Goal: Transaction & Acquisition: Purchase product/service

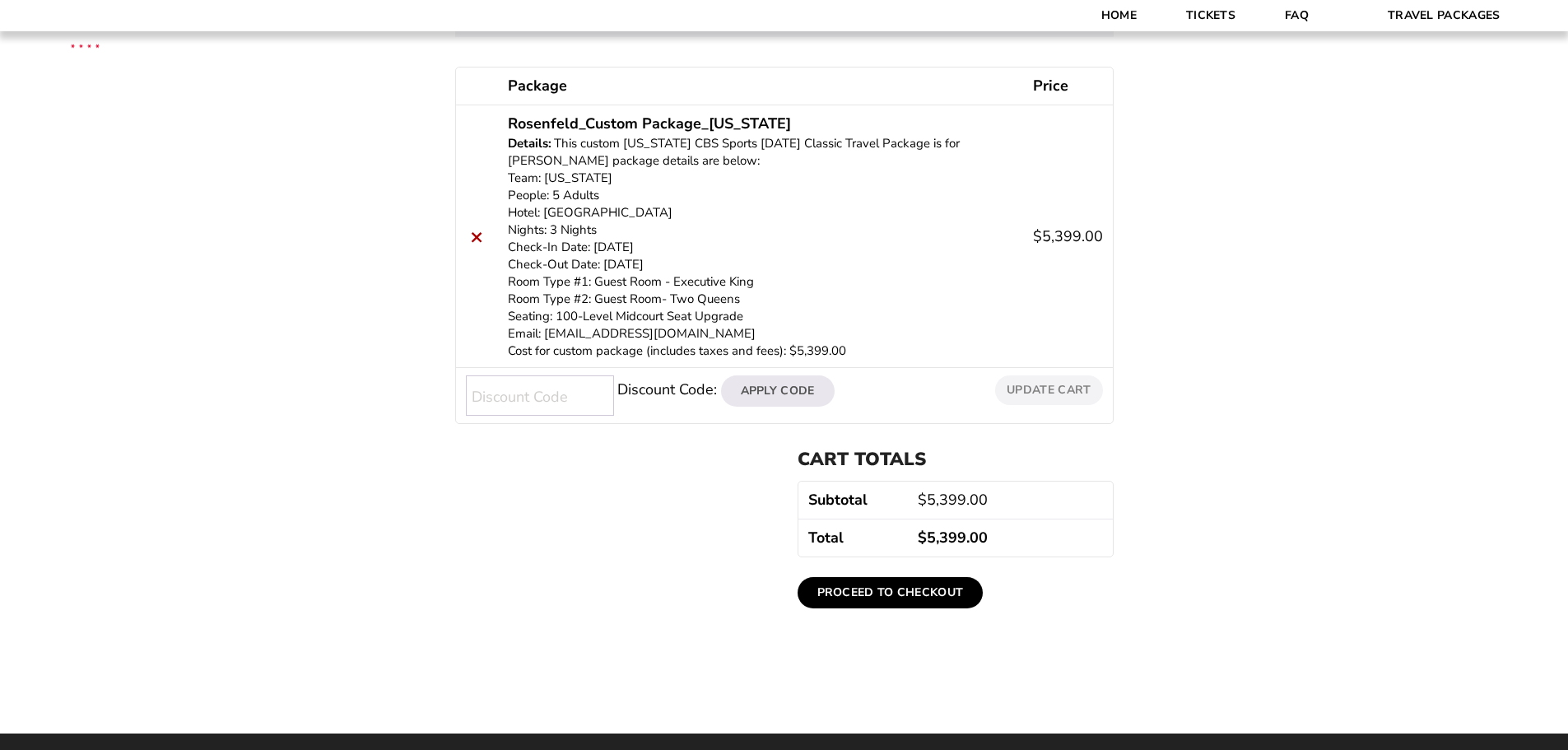
scroll to position [165, 0]
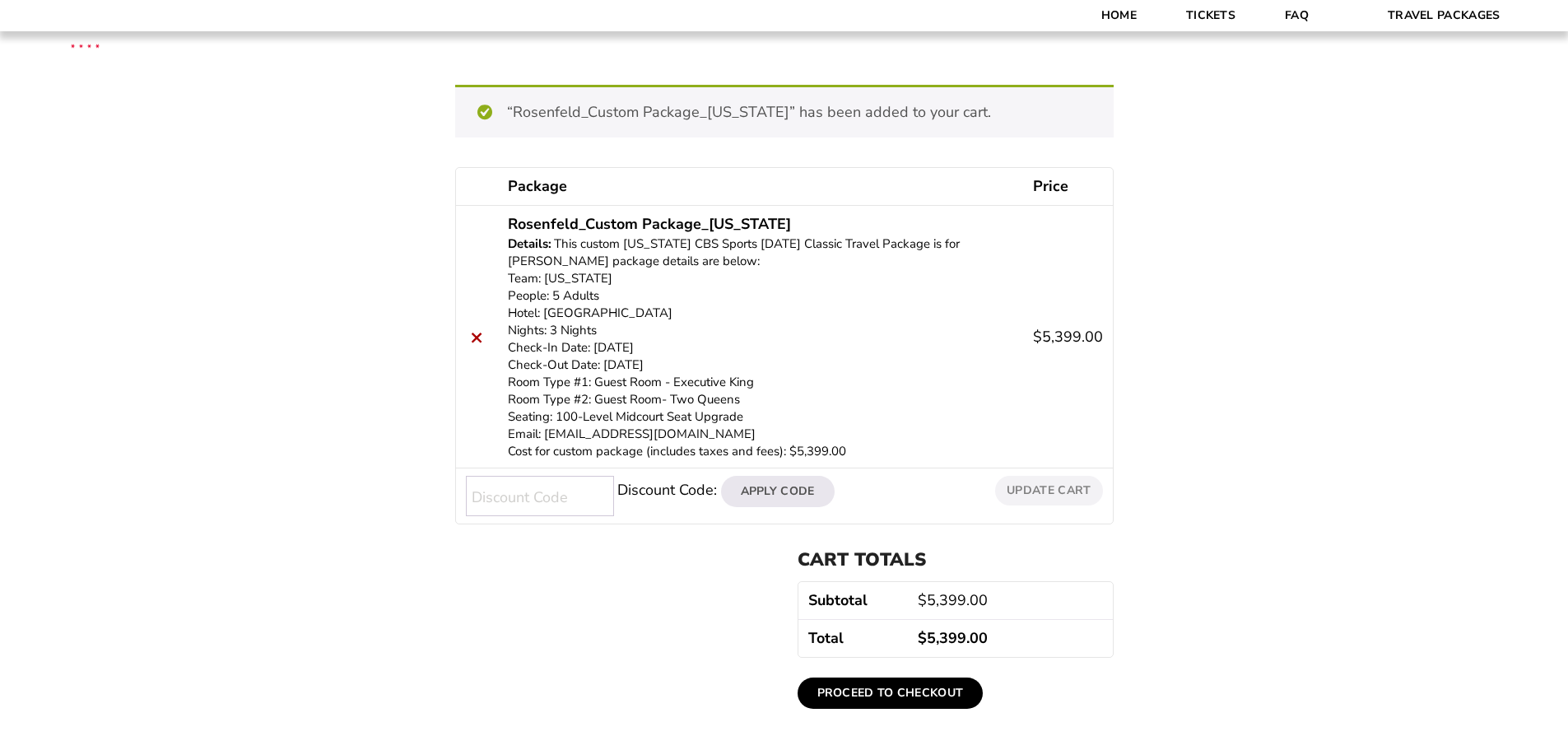
click at [890, 691] on link "Proceed to checkout" at bounding box center [890, 693] width 186 height 32
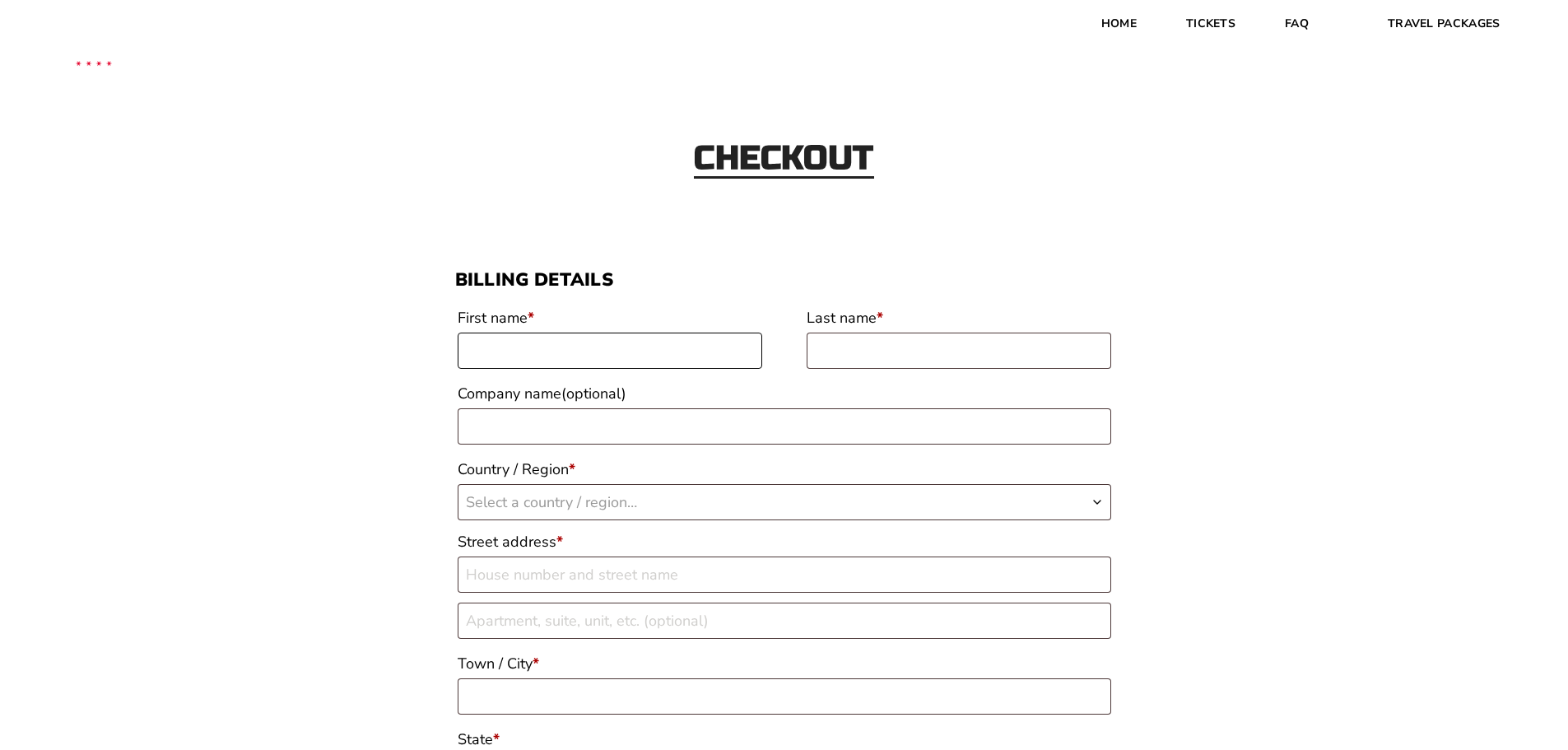
click at [514, 345] on input "First name *" at bounding box center [609, 351] width 304 height 36
type input "Stephan"
type input "Rosenfeld"
click at [560, 497] on span "Select a country / region…" at bounding box center [552, 502] width 171 height 20
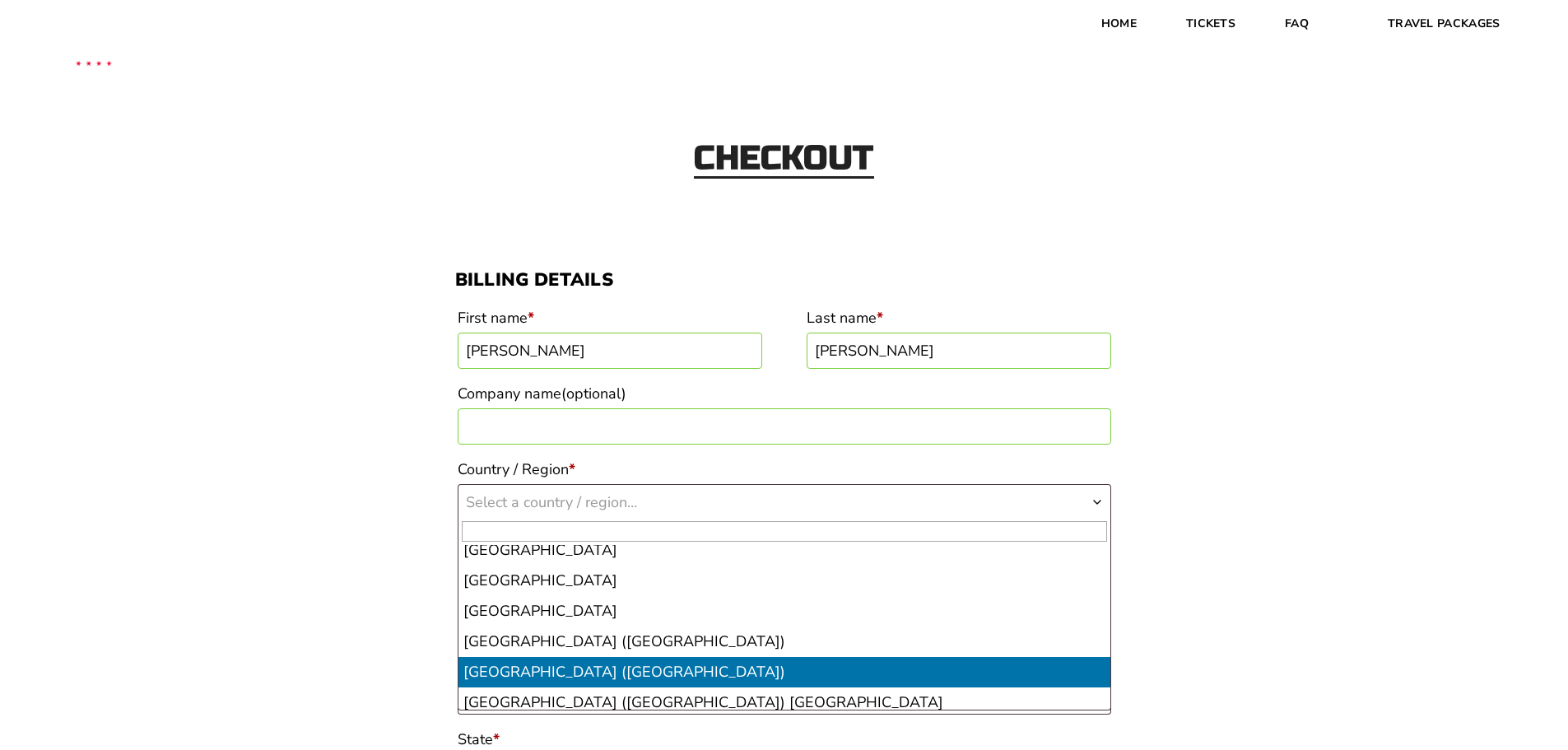
scroll to position [7082, 0]
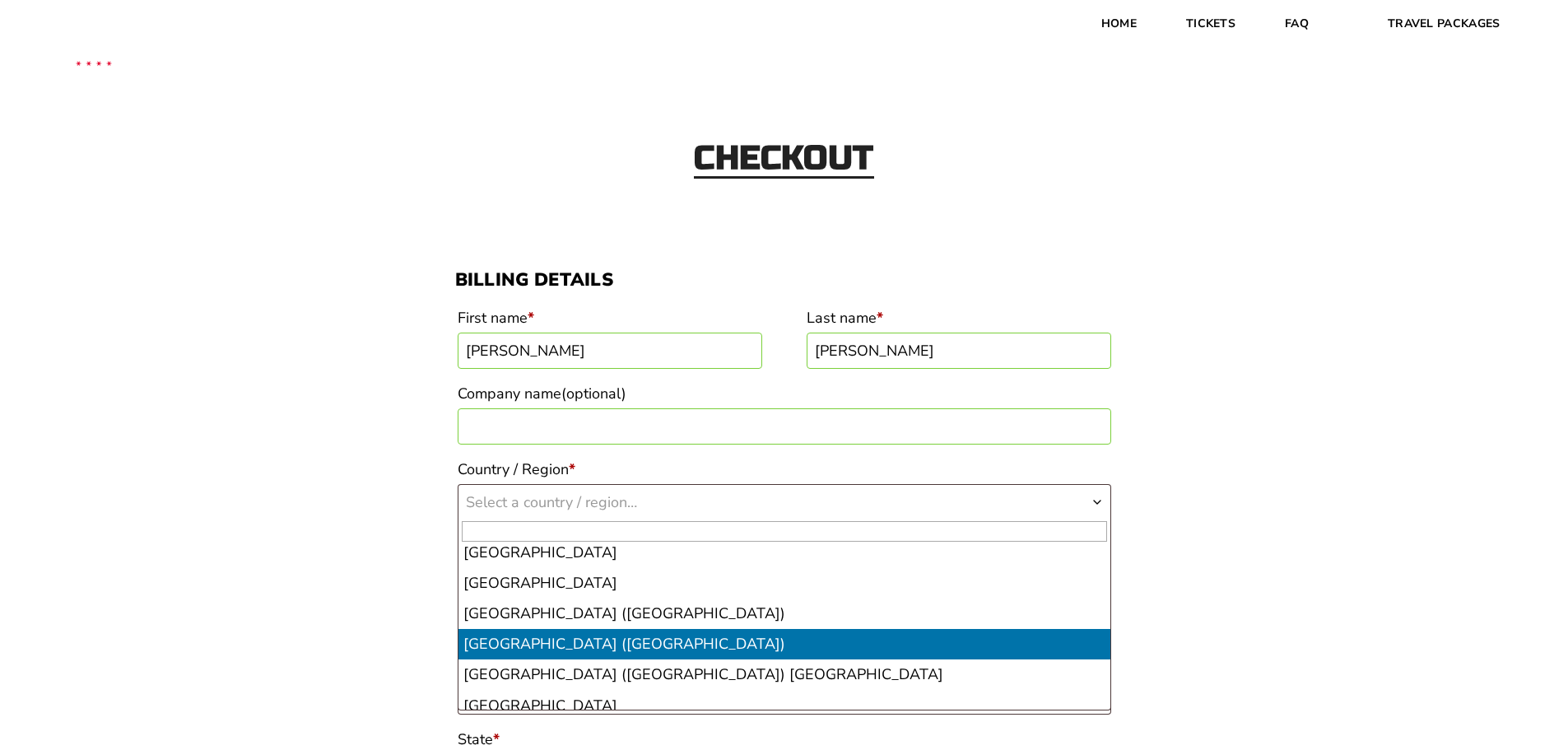
select select "US"
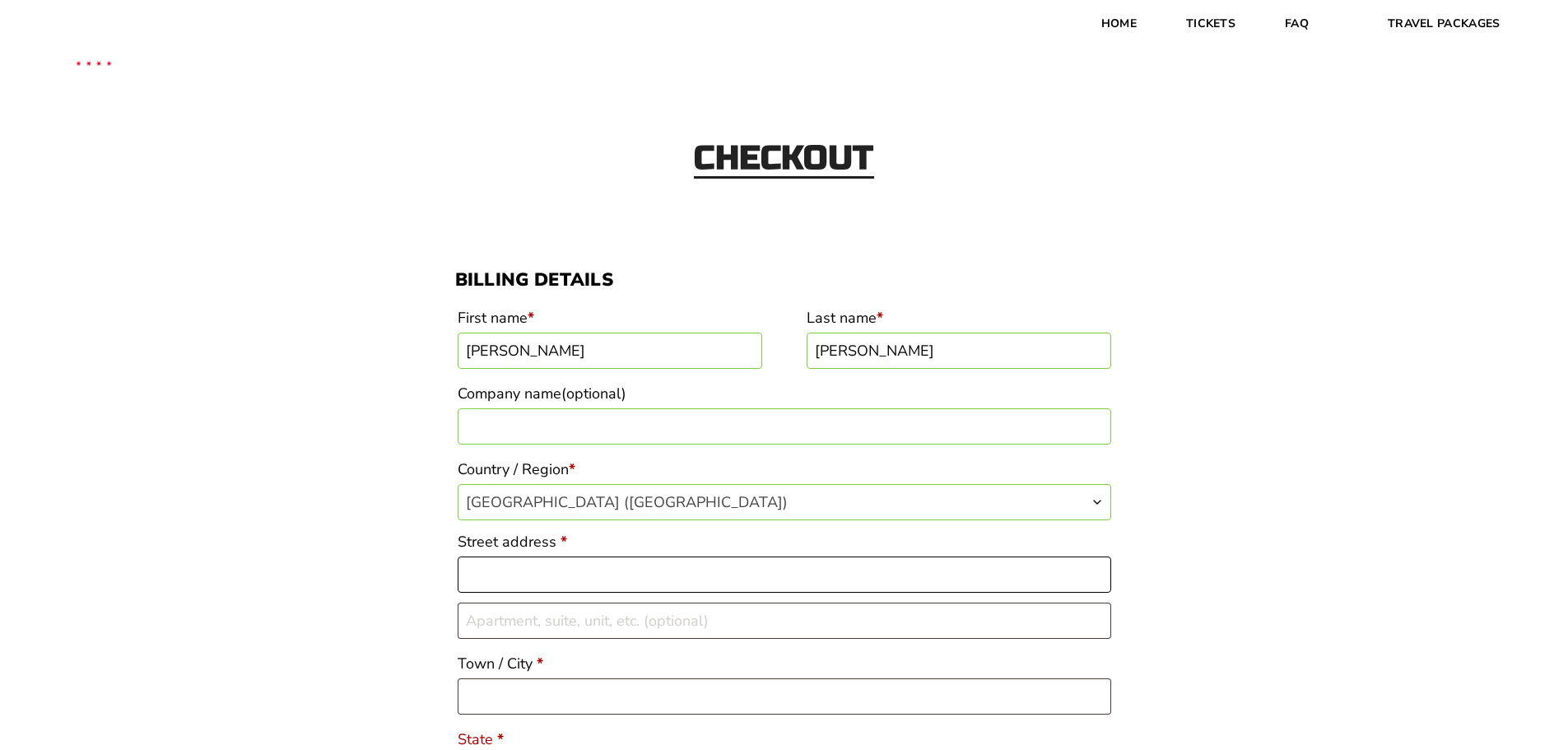
click at [506, 577] on input "Street address *" at bounding box center [784, 574] width 654 height 36
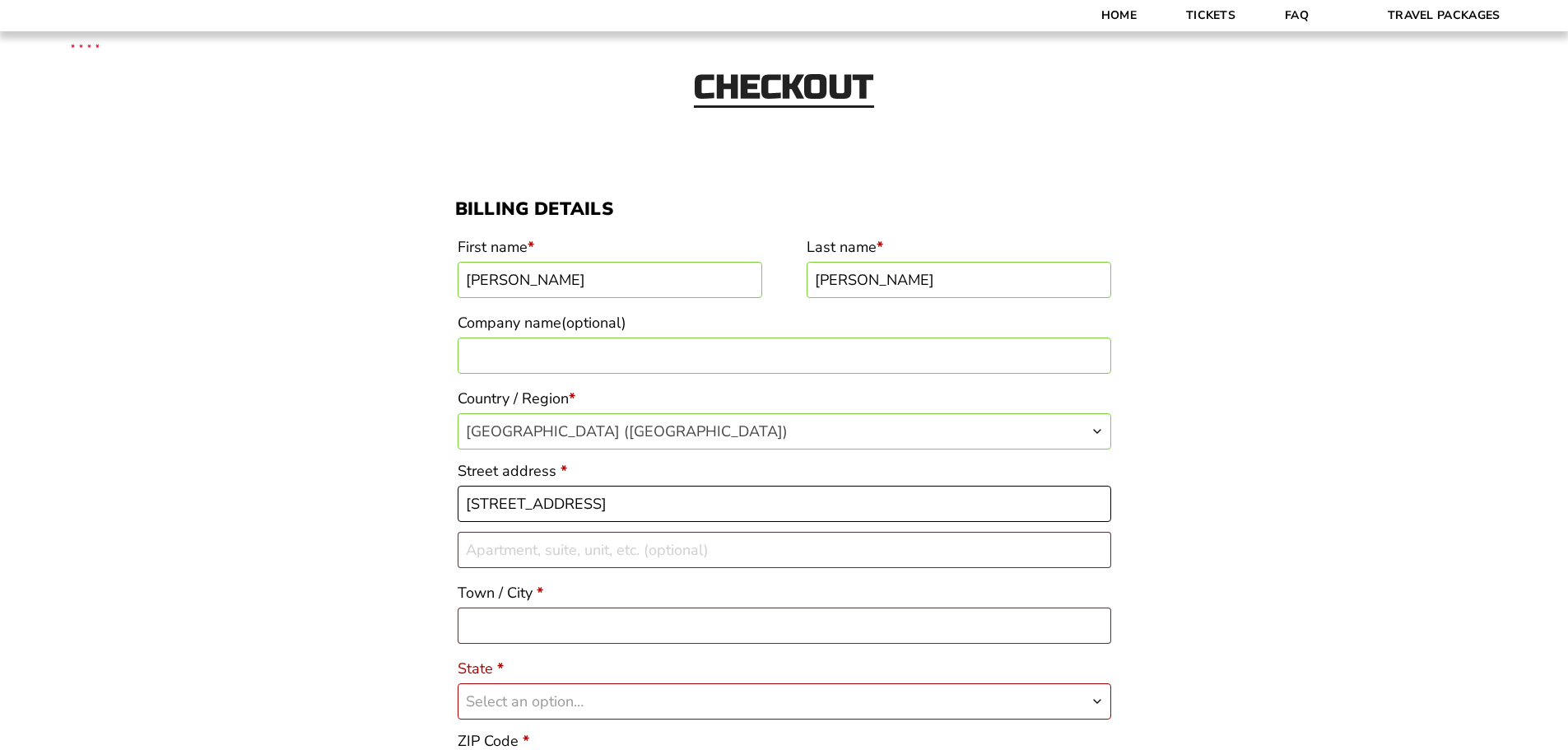
scroll to position [165, 0]
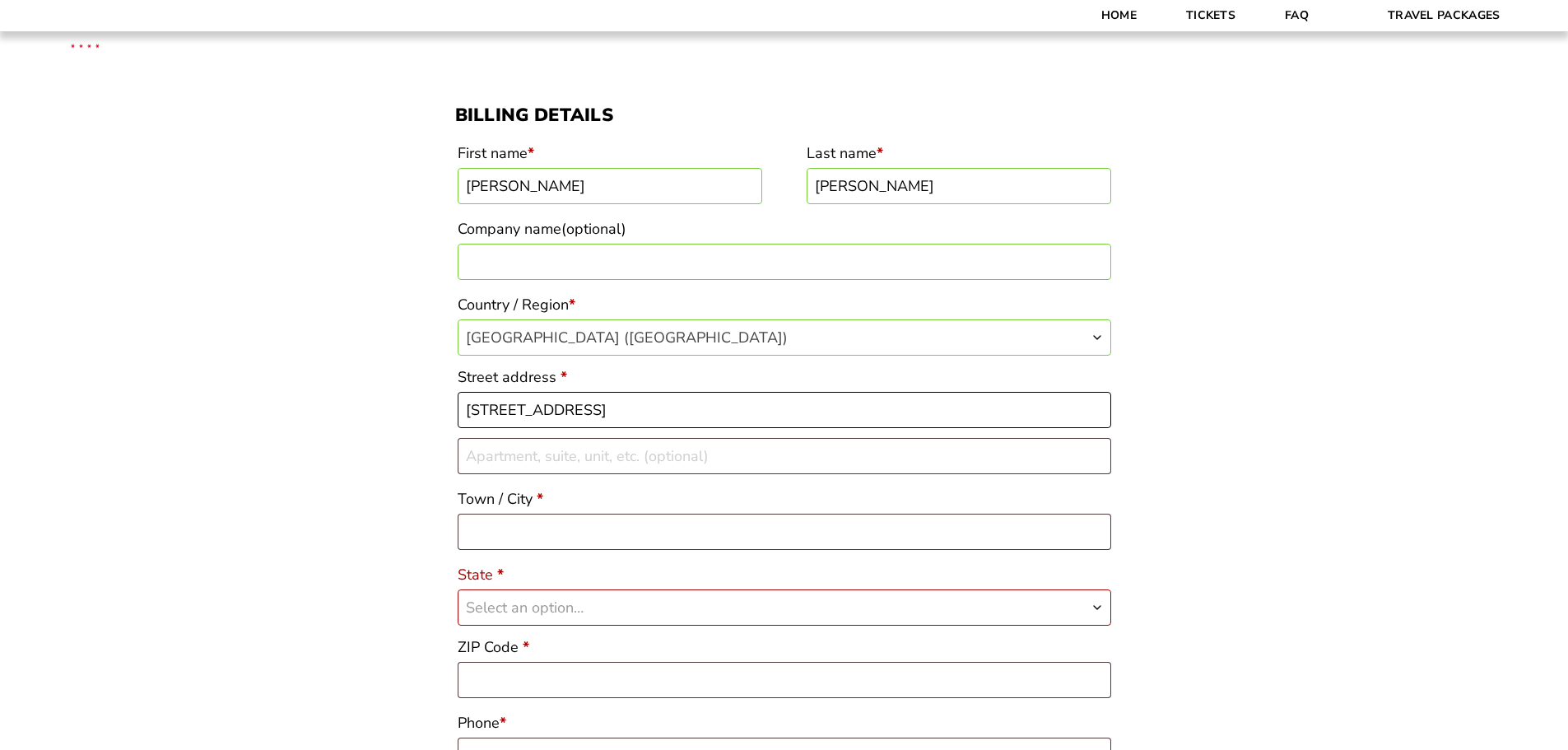
type input "4965 E Maywood Rd"
click at [505, 531] on input "Town / City *" at bounding box center [784, 532] width 654 height 36
type input "Fayetteville"
click at [500, 612] on span "Select an option…" at bounding box center [524, 608] width 117 height 20
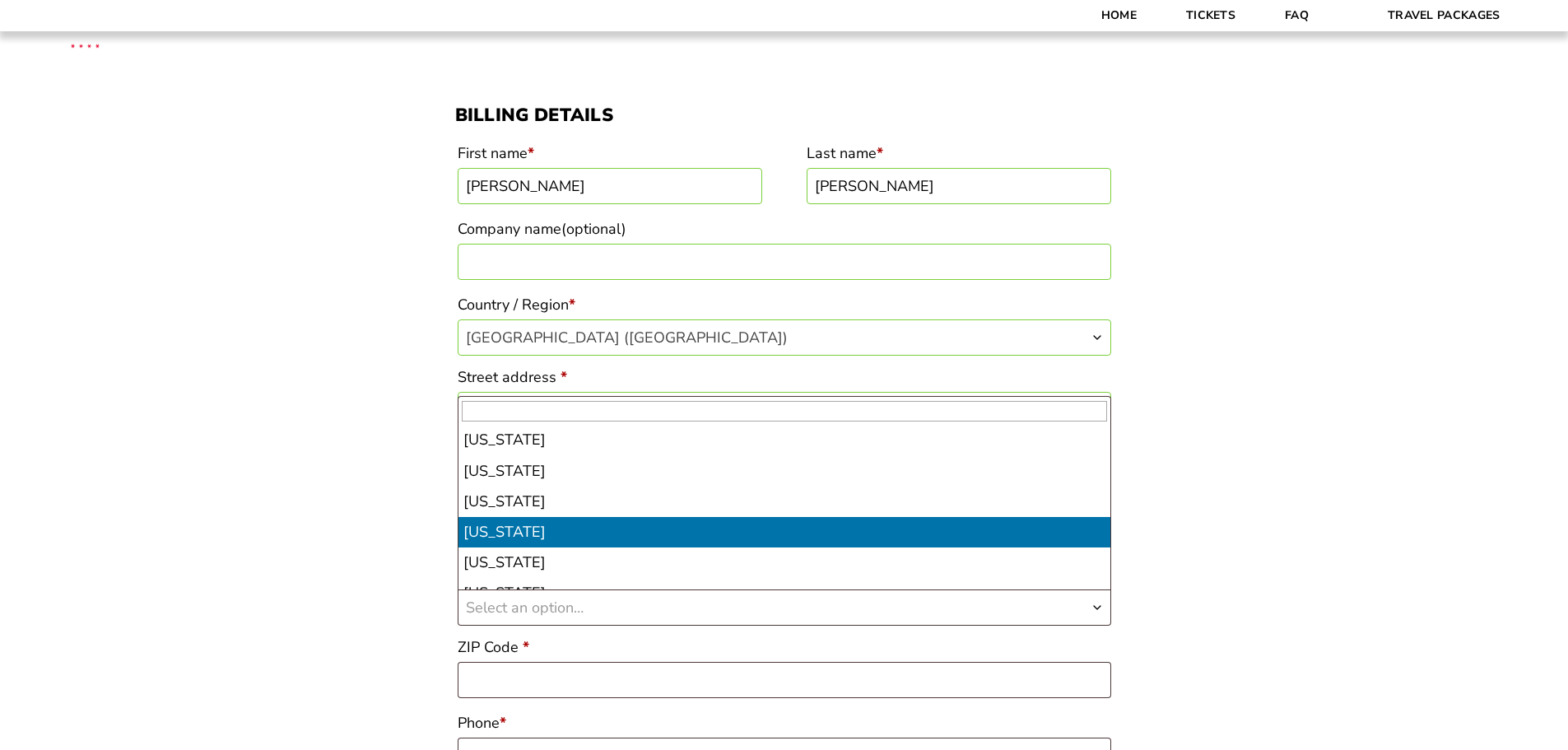
select select "AR"
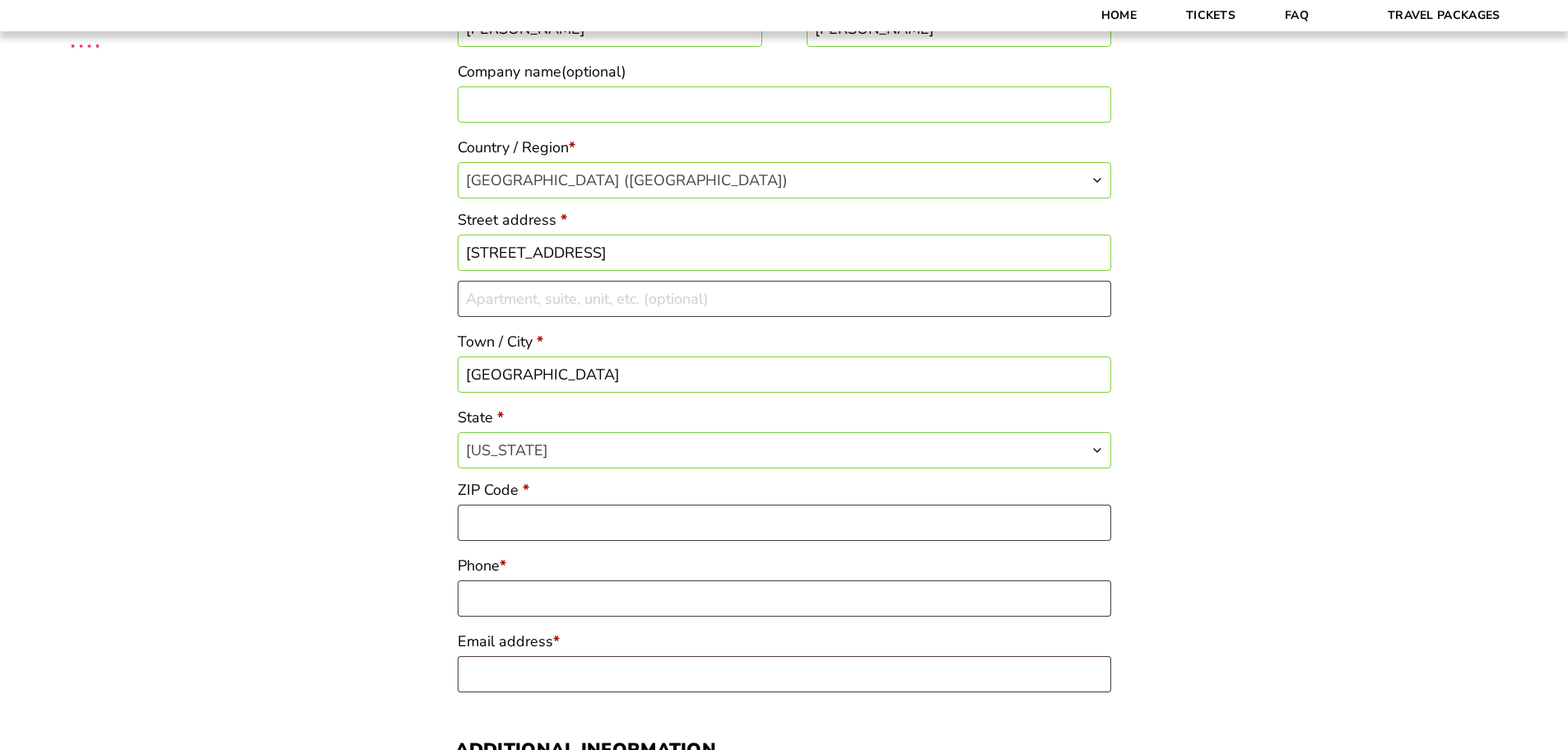
scroll to position [329, 0]
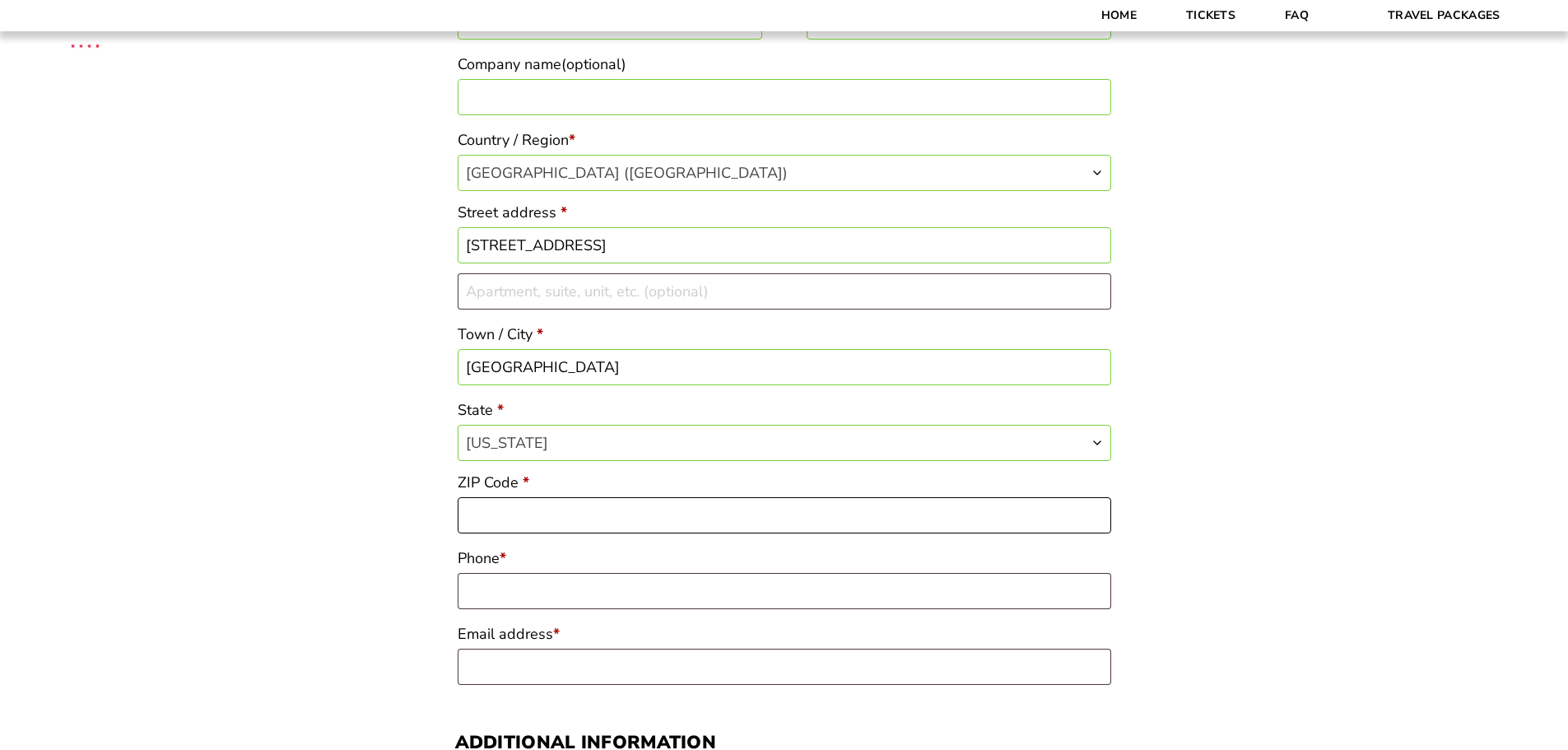
click at [518, 524] on input "ZIP Code *" at bounding box center [784, 515] width 654 height 36
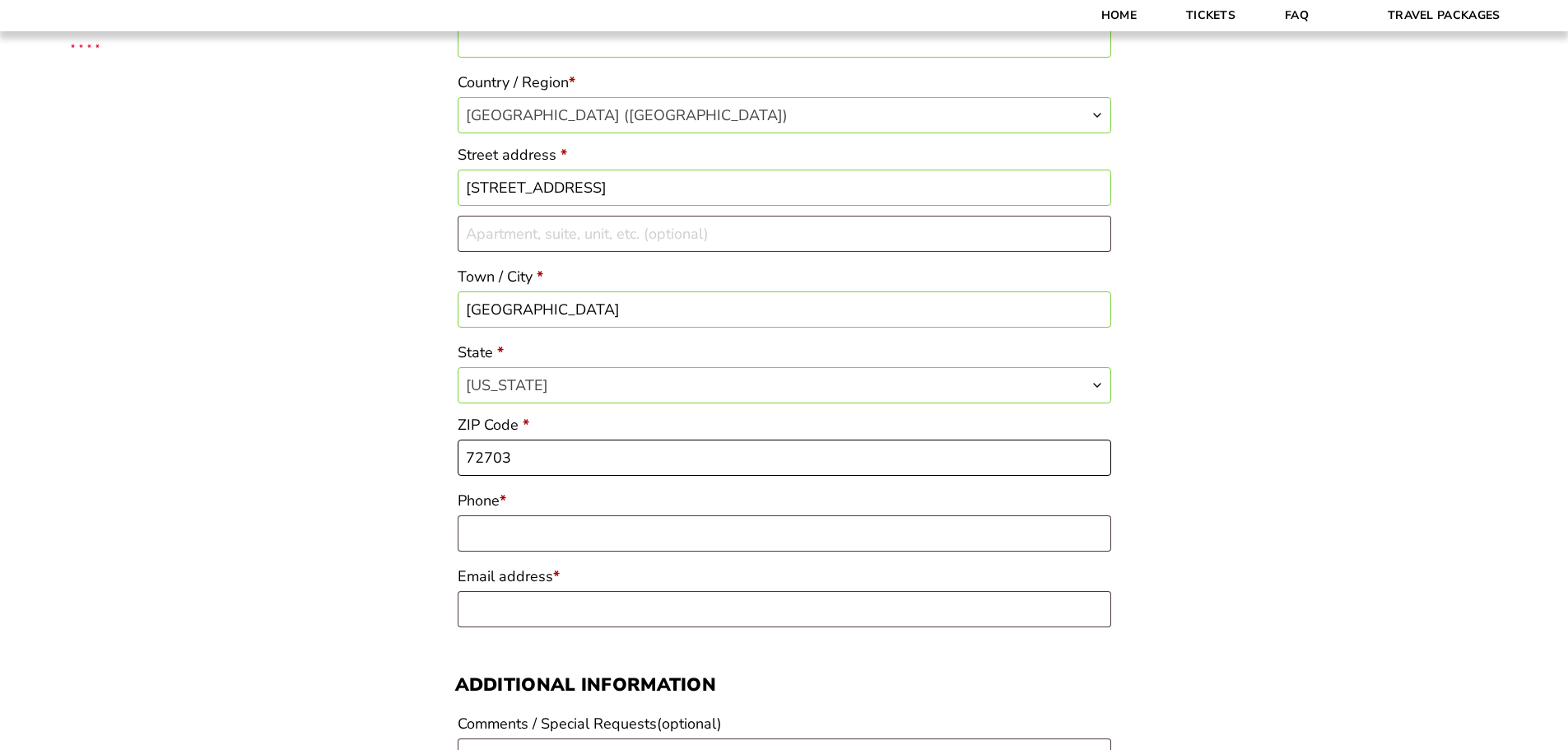
scroll to position [494, 0]
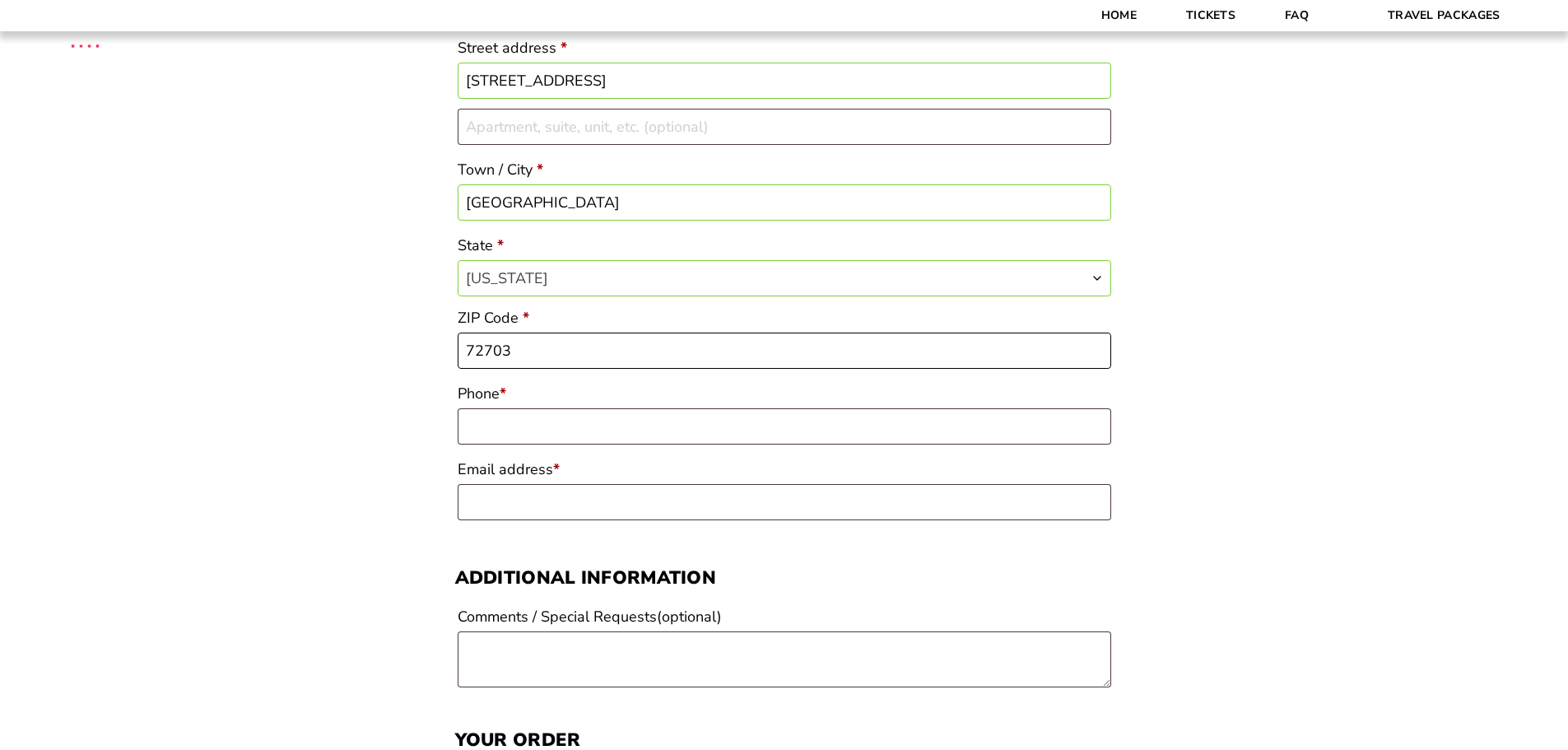
type input "72703"
click at [484, 424] on input "Phone *" at bounding box center [784, 427] width 654 height 36
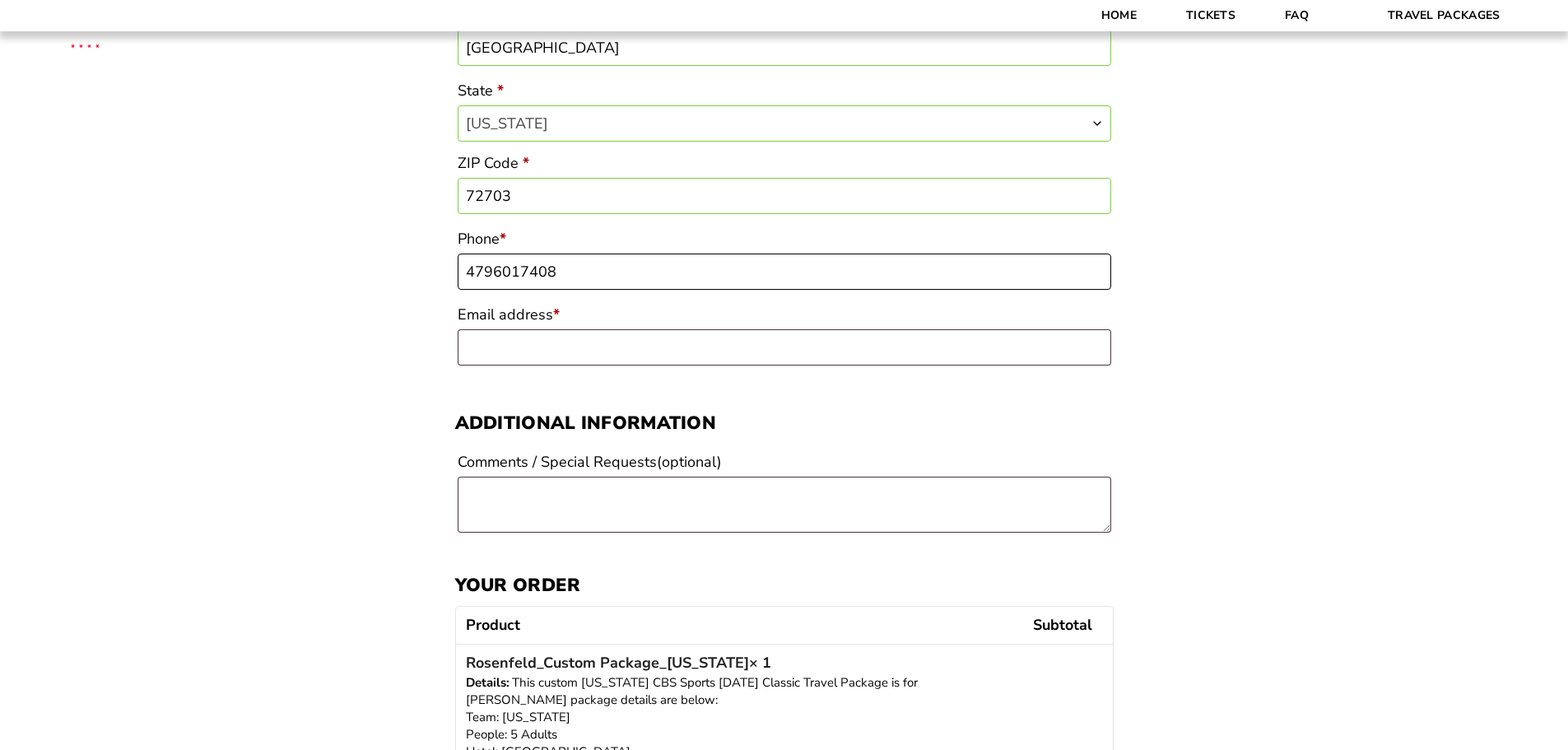
scroll to position [659, 0]
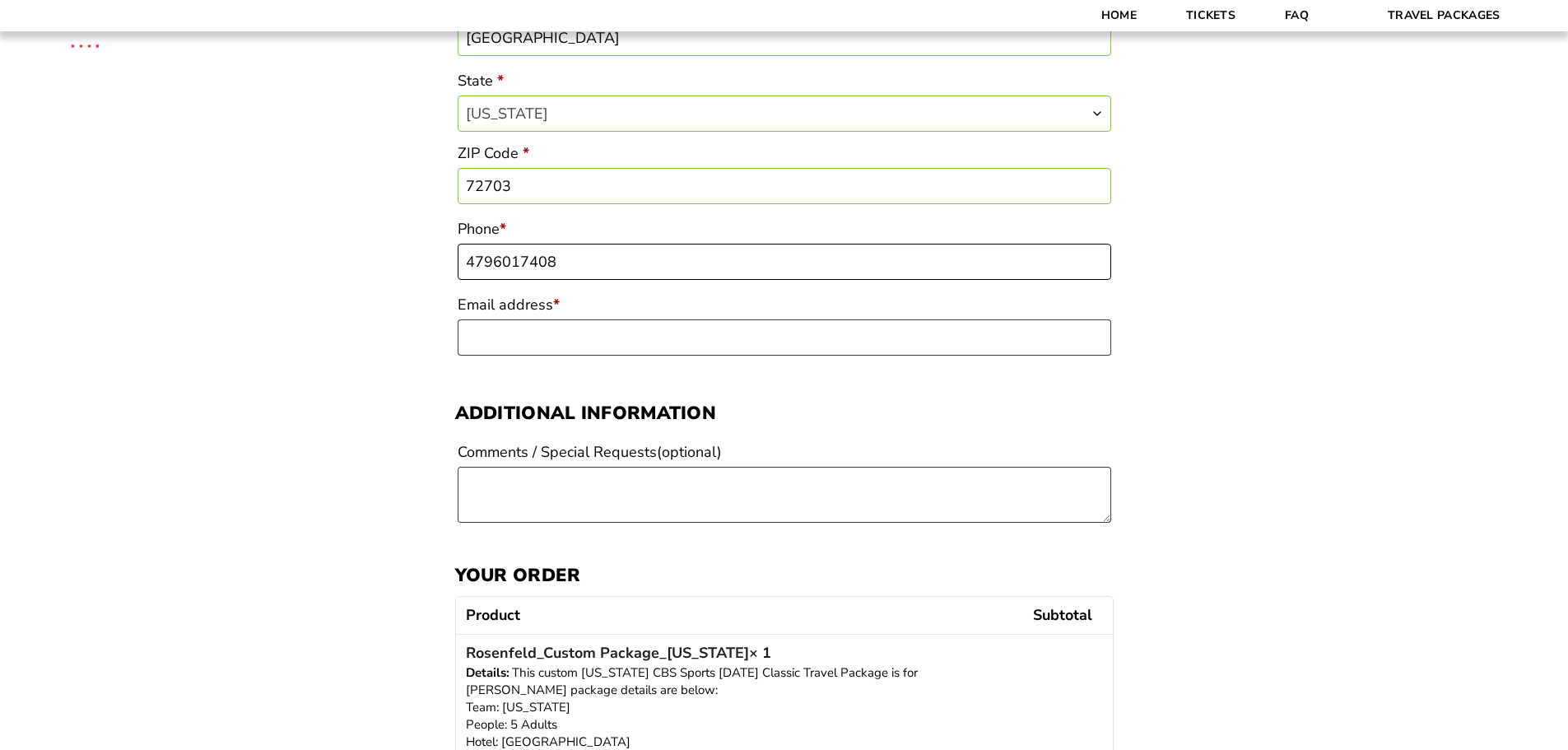
type input "4796017408"
click at [491, 333] on input "Email address *" at bounding box center [784, 338] width 654 height 36
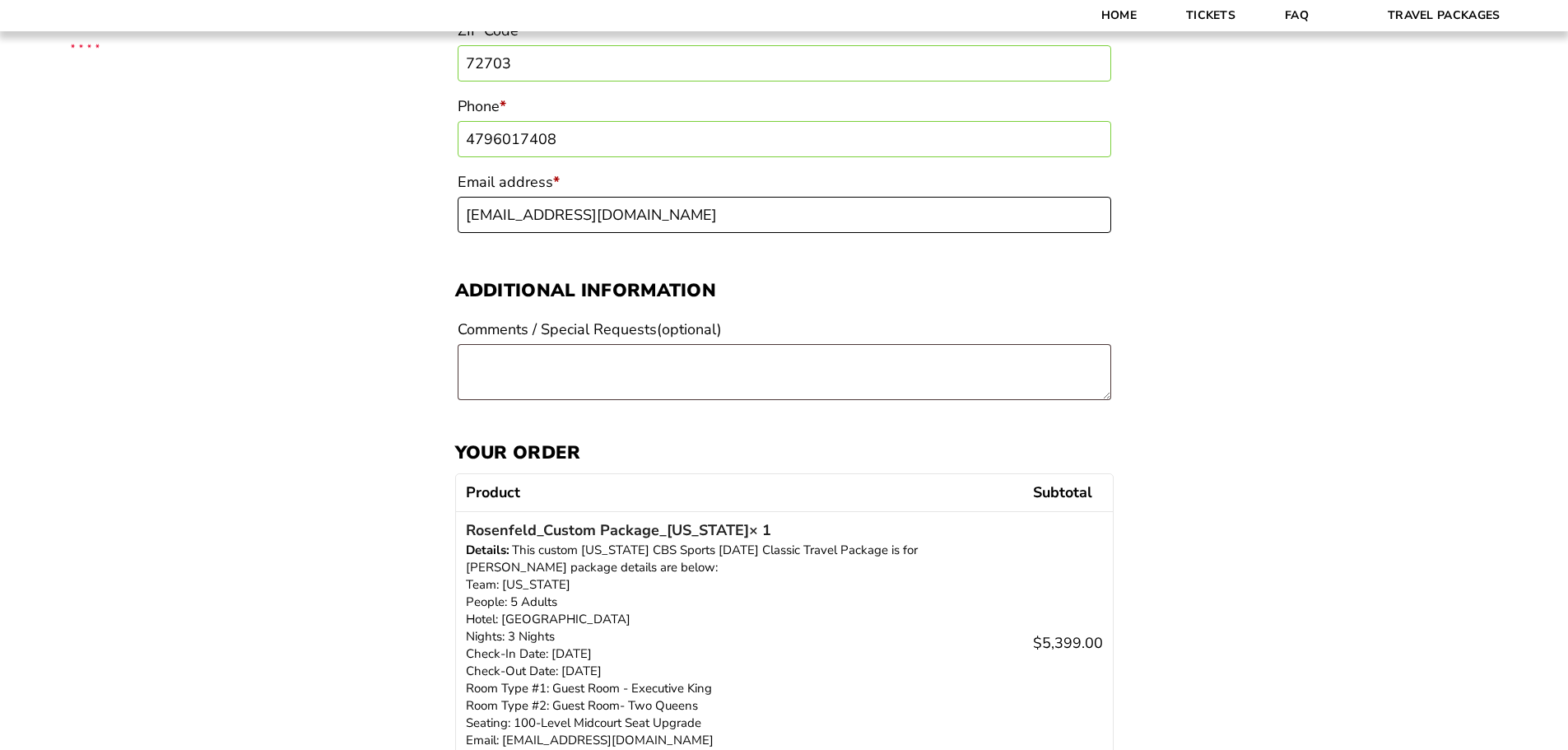
scroll to position [824, 0]
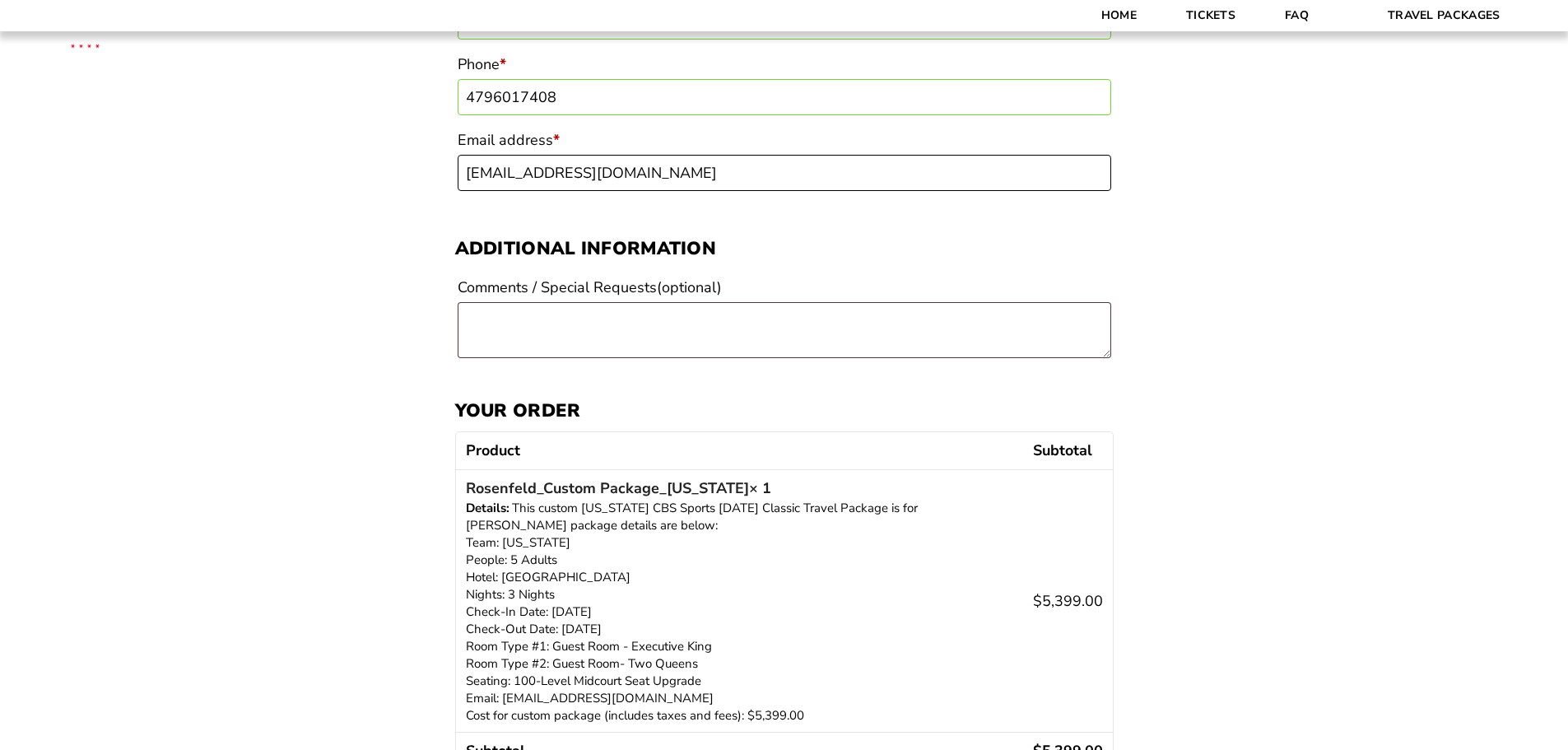
type input "ssrosenfeld@msn.com"
click at [481, 325] on textarea "Comments / Special Requests (optional)" at bounding box center [784, 330] width 654 height 56
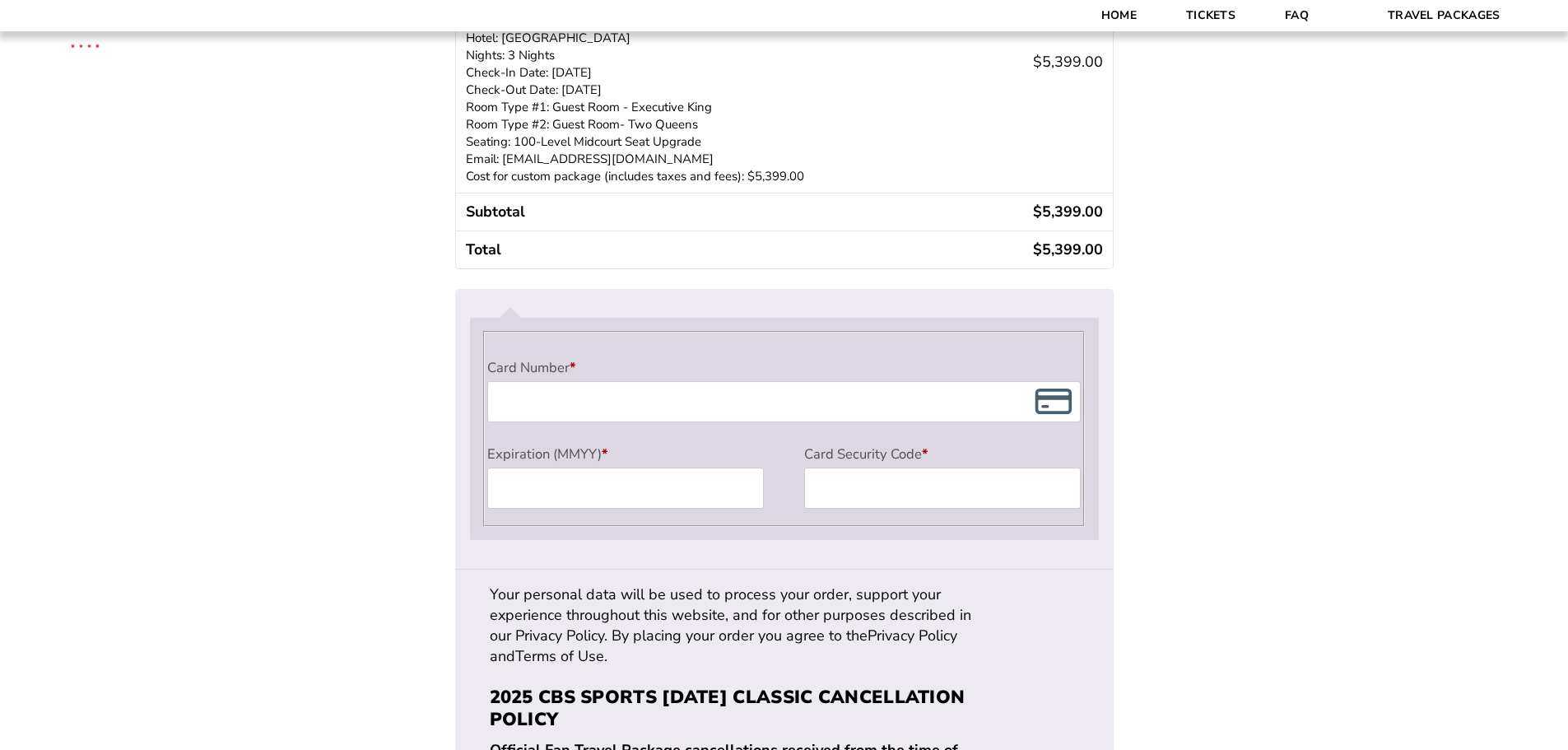
scroll to position [1400, 0]
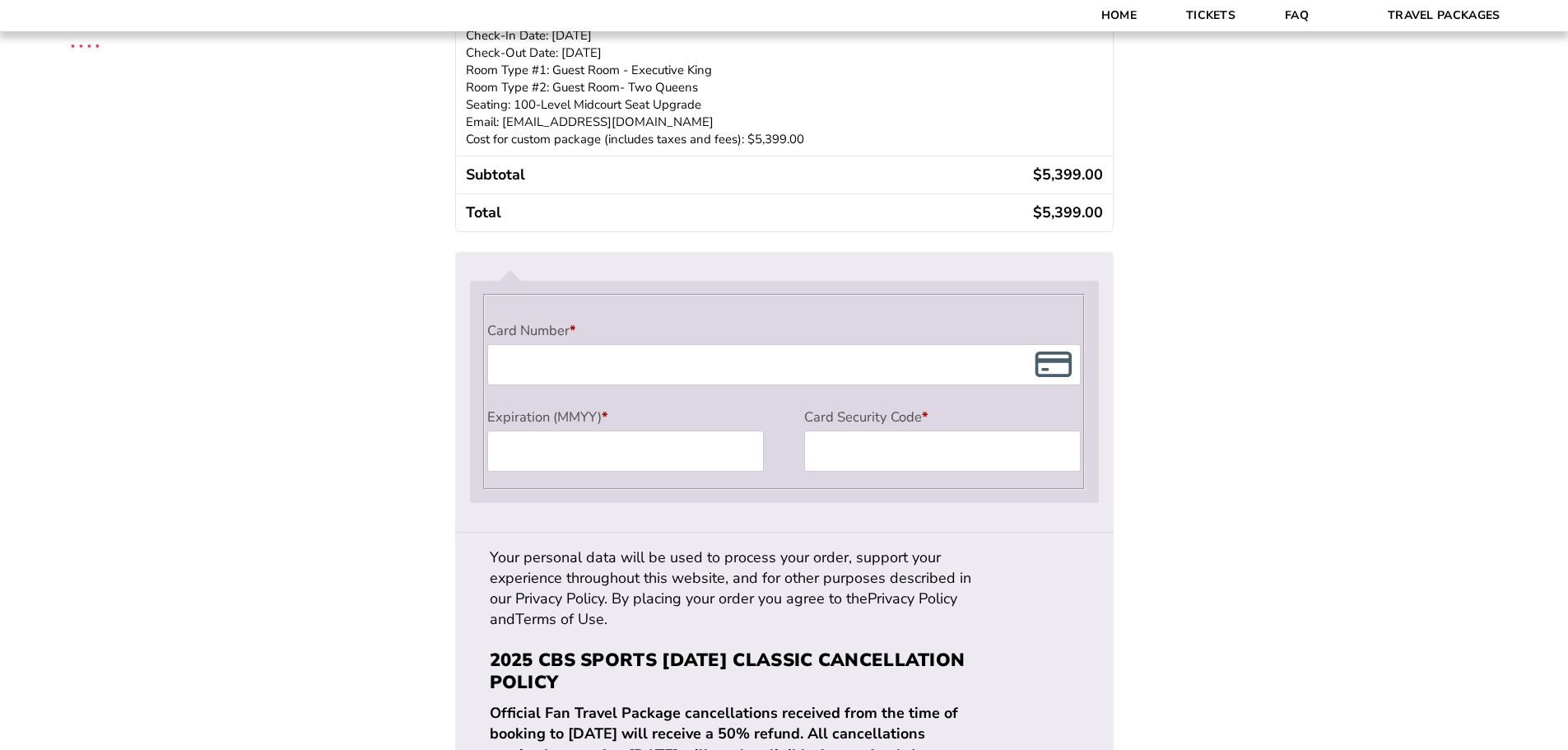
type textarea "I would love the best seats possible for the game and on the aisle if possible.…"
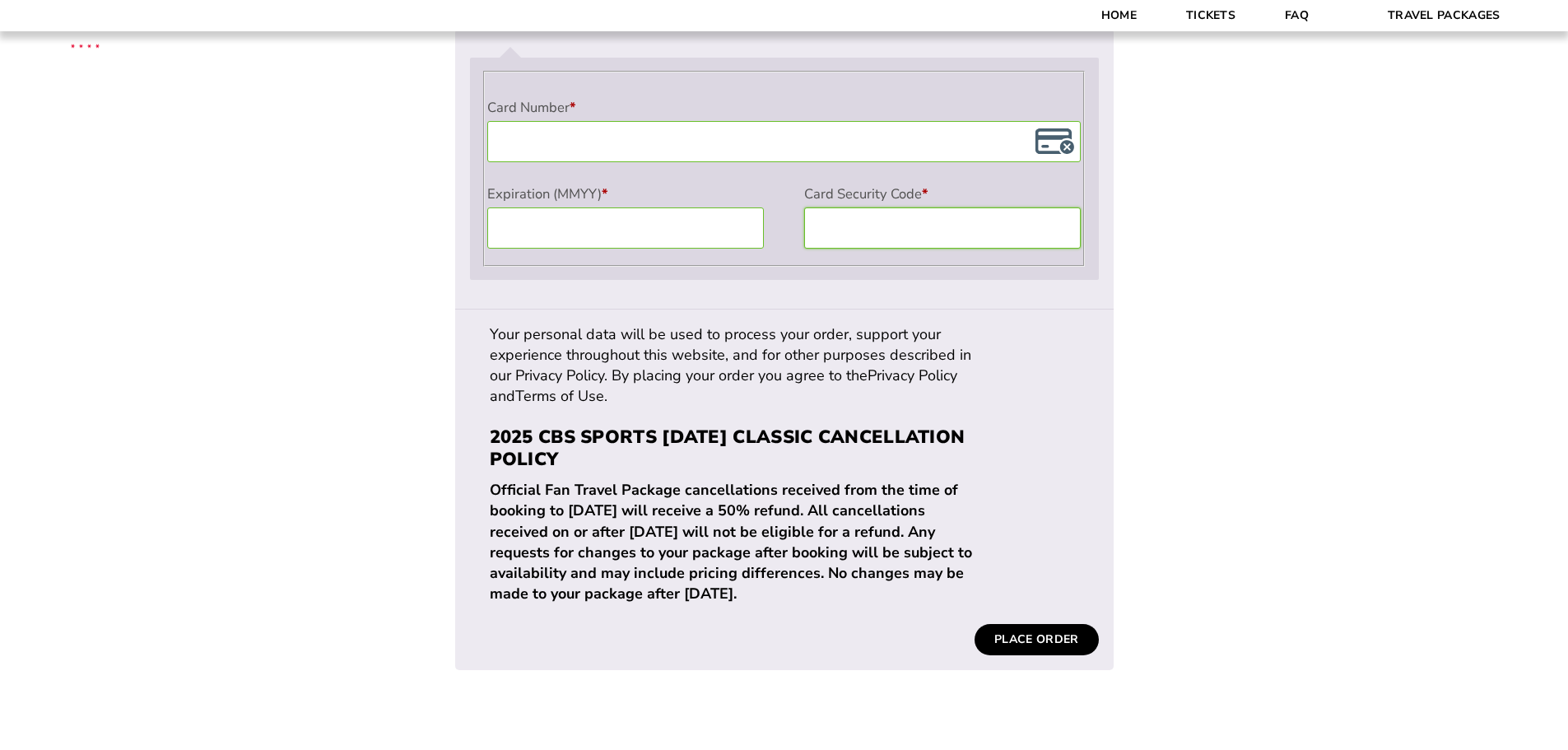
scroll to position [1647, 0]
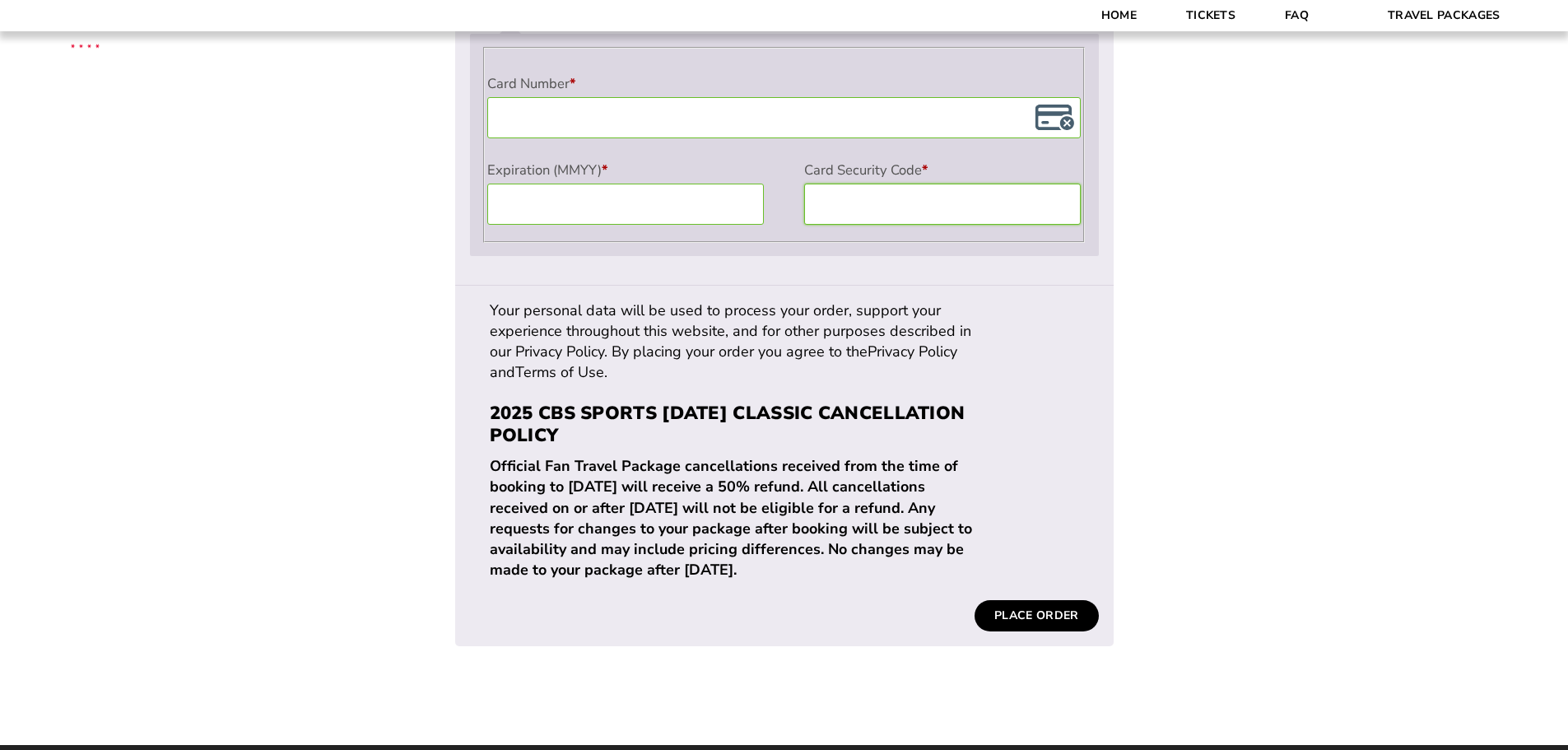
click at [1055, 600] on button "Place order" at bounding box center [1037, 615] width 123 height 32
